Goal: Task Accomplishment & Management: Use online tool/utility

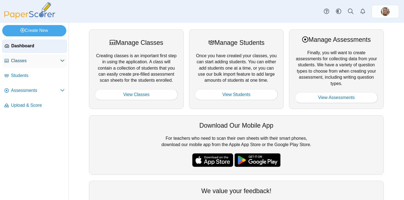
click at [23, 57] on link "Classes" at bounding box center [34, 60] width 65 height 13
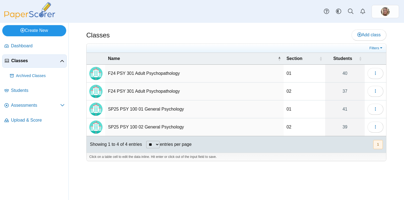
click at [40, 29] on link "Create New" at bounding box center [34, 30] width 64 height 11
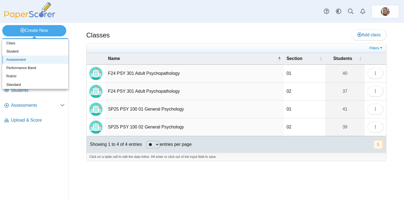
click at [23, 60] on link "Assessment" at bounding box center [35, 59] width 66 height 8
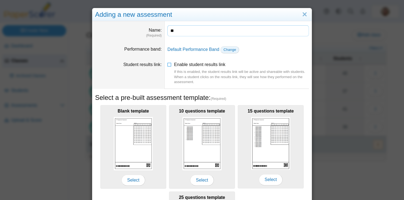
type input "*"
type input "**********"
click at [170, 64] on icon at bounding box center [169, 63] width 4 height 4
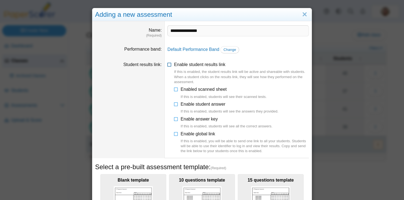
click at [170, 65] on icon at bounding box center [169, 63] width 4 height 4
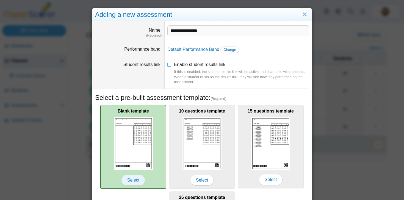
click at [139, 180] on span "Select" at bounding box center [133, 179] width 24 height 11
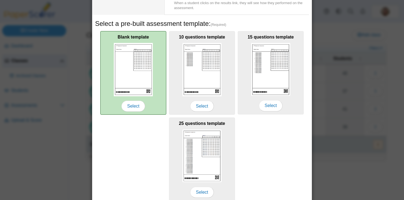
scroll to position [98, 0]
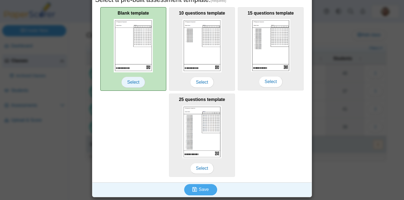
click at [132, 80] on span "Select" at bounding box center [133, 82] width 24 height 11
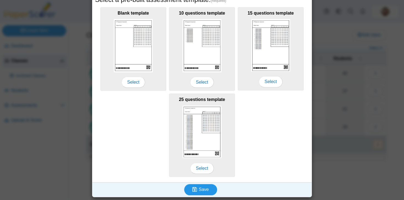
click at [209, 191] on button "Save" at bounding box center [200, 189] width 33 height 11
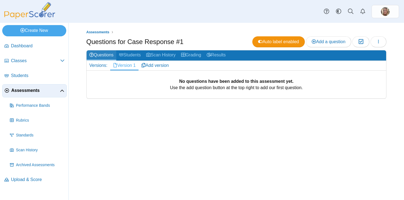
click at [107, 55] on link "Questions" at bounding box center [101, 55] width 30 height 10
click at [323, 41] on span "Add a question" at bounding box center [328, 41] width 34 height 5
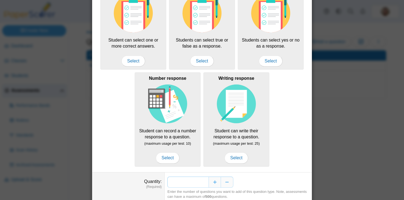
scroll to position [76, 0]
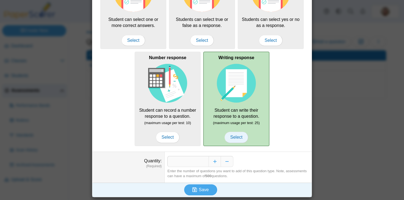
click at [241, 138] on span "Select" at bounding box center [236, 136] width 24 height 11
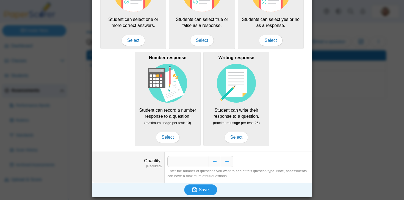
click at [208, 190] on button "Save" at bounding box center [200, 189] width 33 height 11
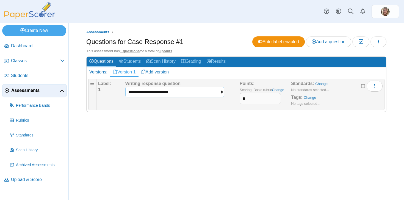
click at [220, 94] on select "**********" at bounding box center [174, 91] width 99 height 10
select select "**********"
click at [125, 86] on select "**********" at bounding box center [174, 91] width 99 height 10
click at [376, 43] on icon "button" at bounding box center [378, 41] width 4 height 4
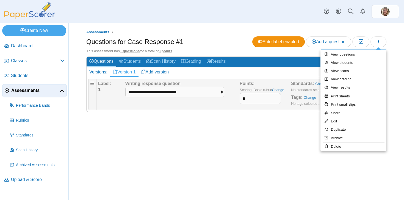
click at [246, 125] on div "Assessments Questions for Case Response #1 Auto label enabled Add a question Mo…" at bounding box center [236, 111] width 335 height 177
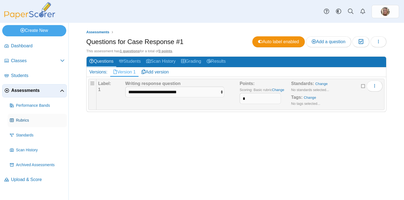
click at [22, 120] on span "Rubrics" at bounding box center [40, 119] width 49 height 5
